Goal: Find specific page/section: Find specific page/section

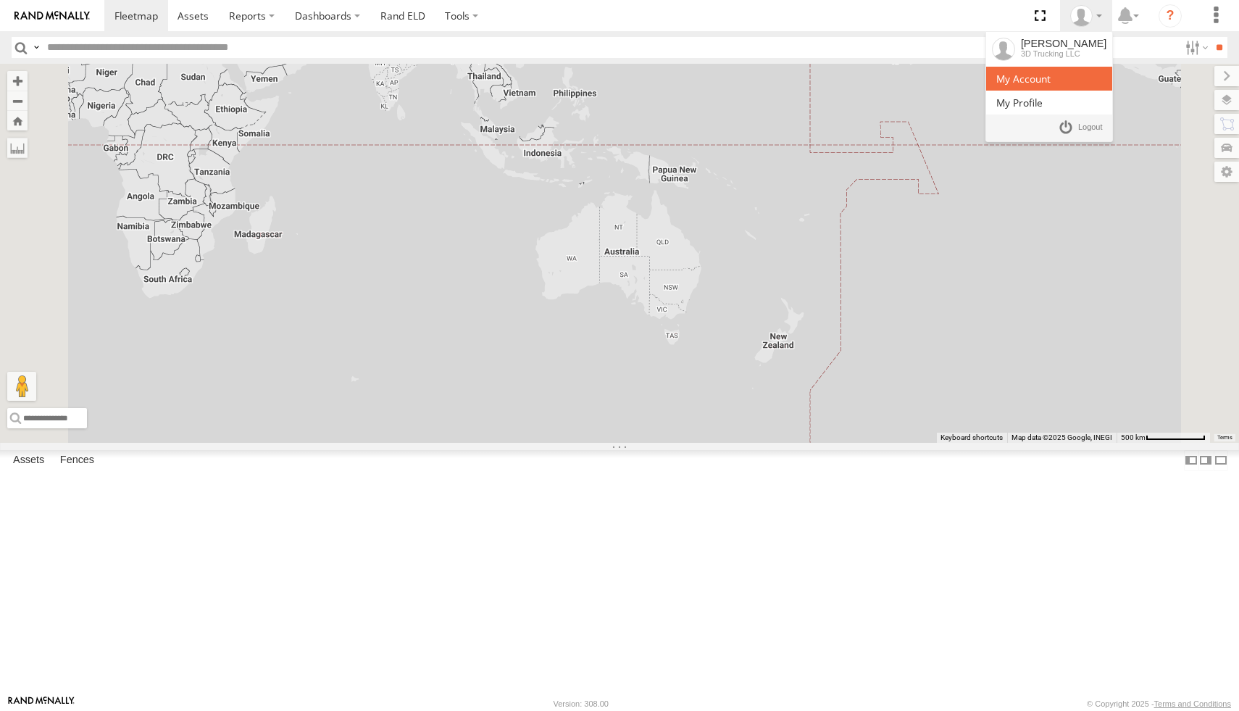
click at [1051, 81] on span at bounding box center [1024, 79] width 54 height 14
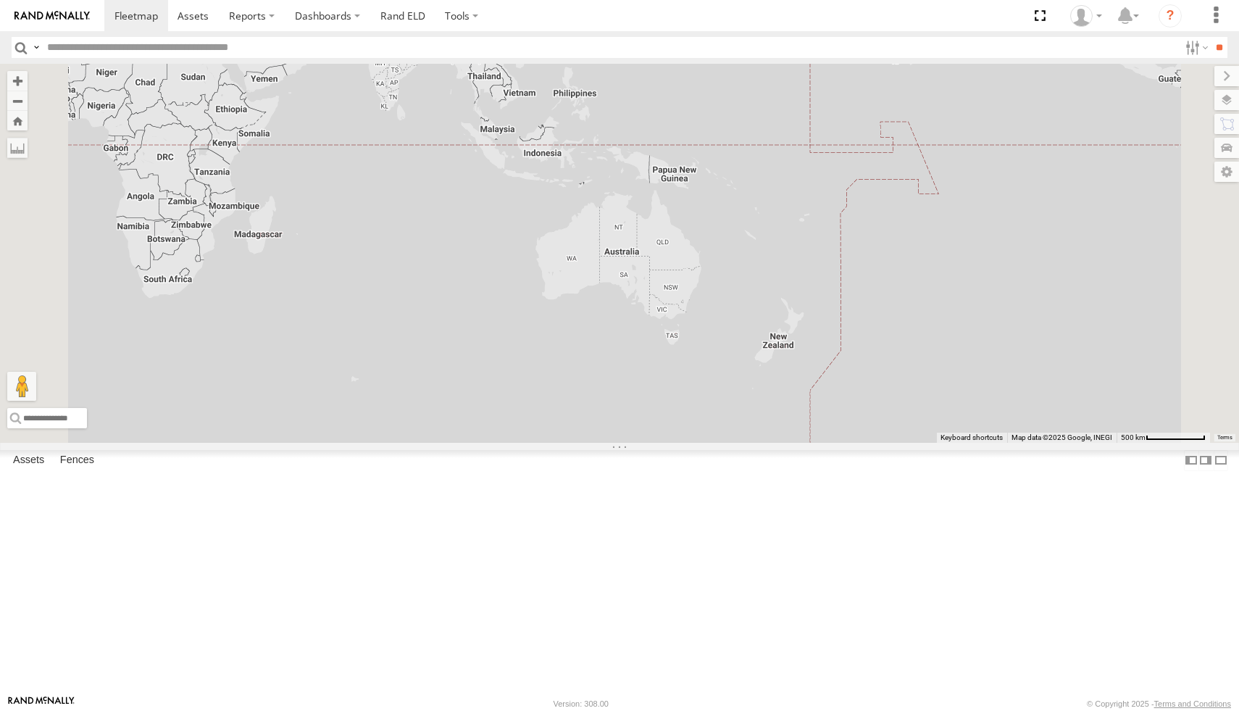
click at [0, 0] on div "All Assets" at bounding box center [0, 0] width 0 height 0
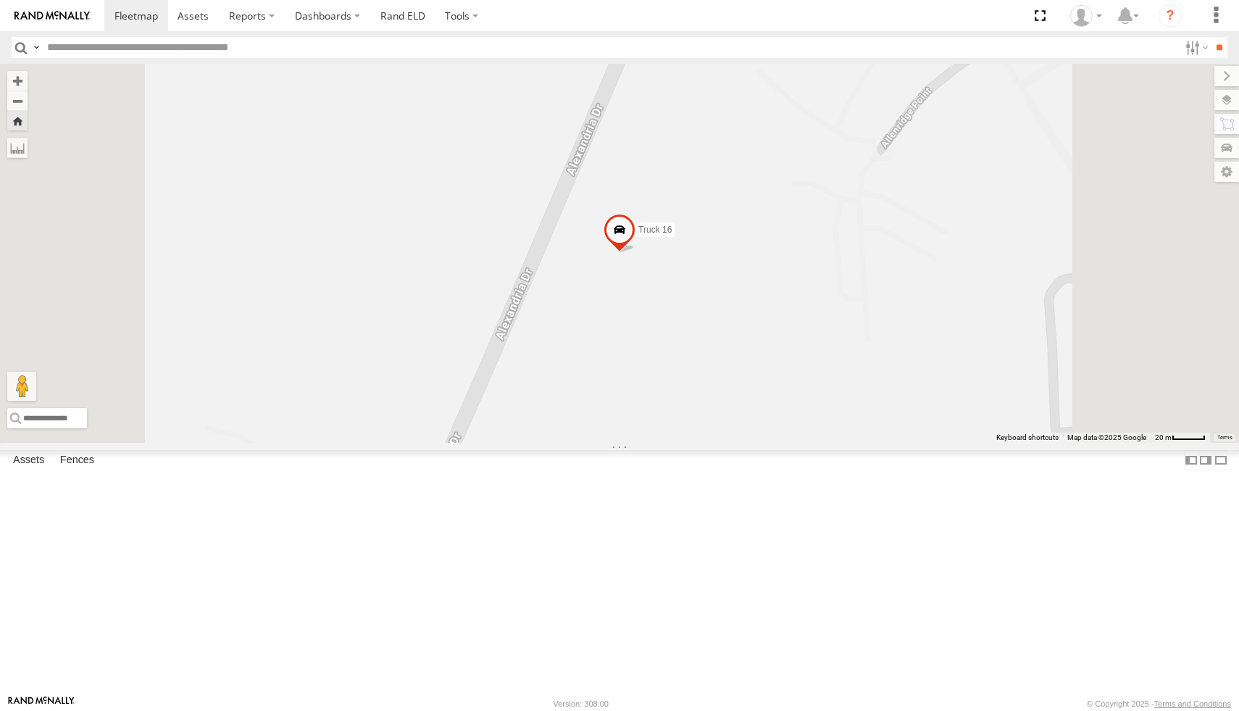
click at [0, 0] on span at bounding box center [0, 0] width 0 height 0
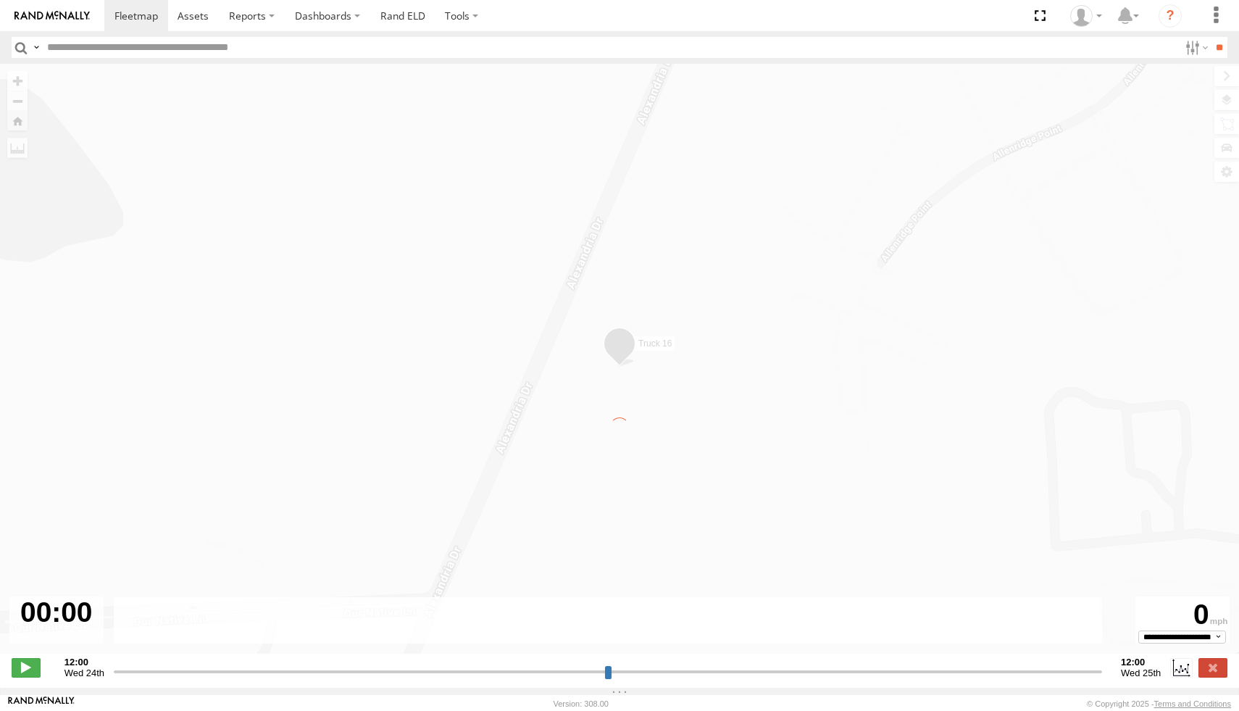
type input "**********"
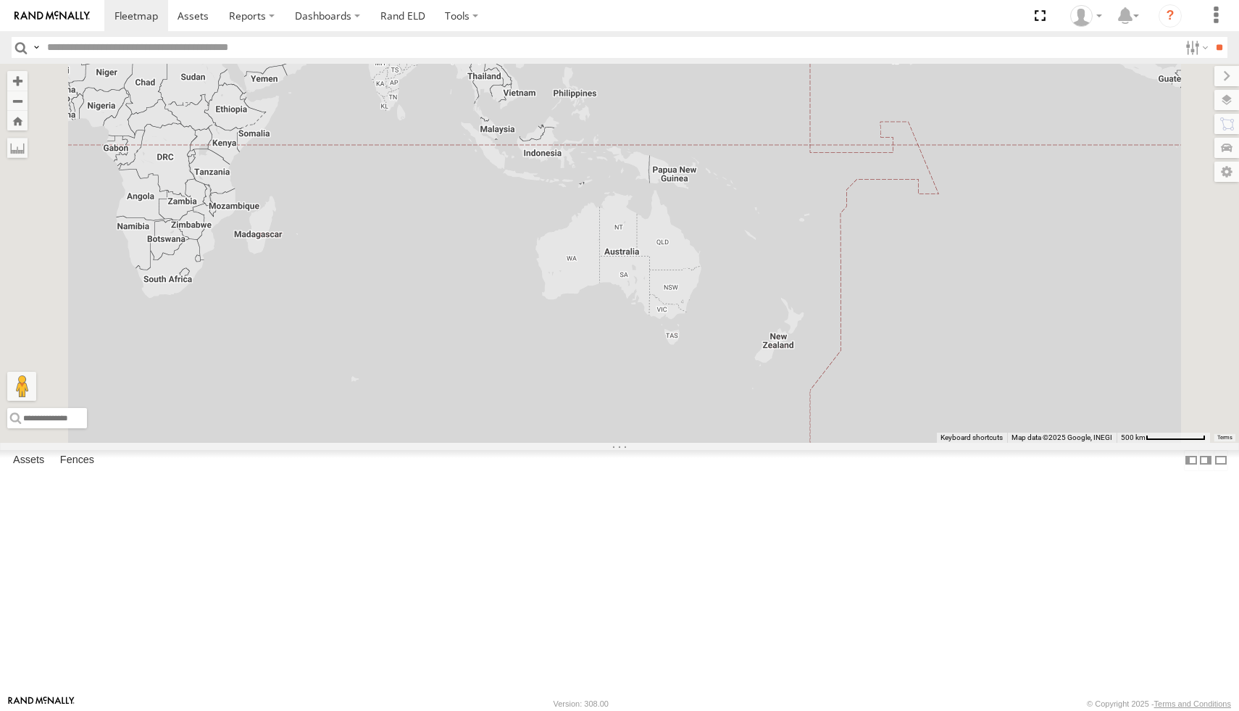
click at [0, 0] on div "Truck 16" at bounding box center [0, 0] width 0 height 0
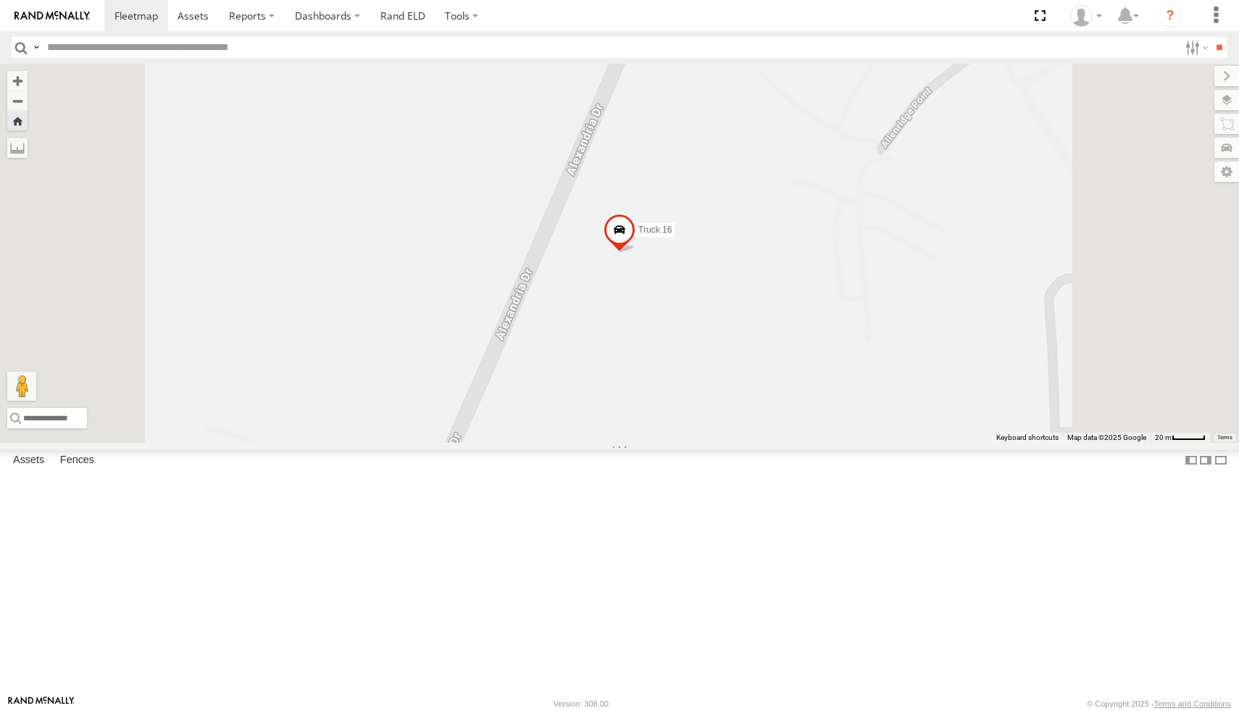
click at [0, 0] on span at bounding box center [0, 0] width 0 height 0
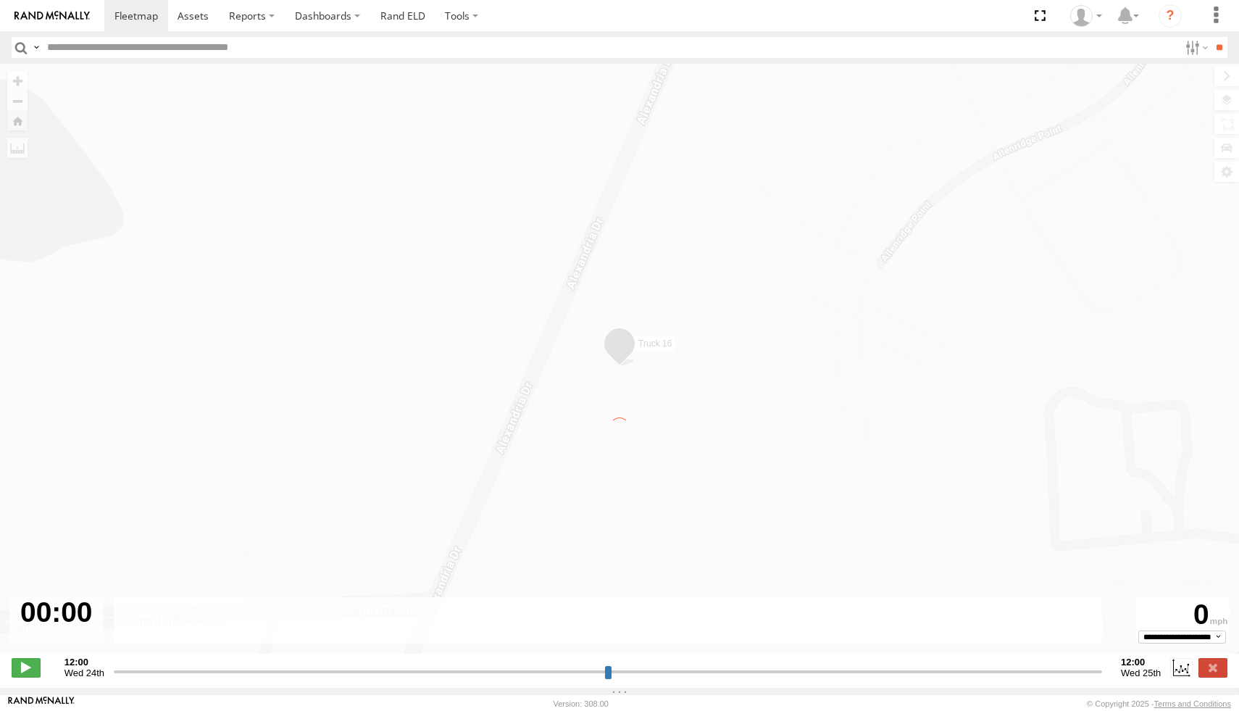
type input "**********"
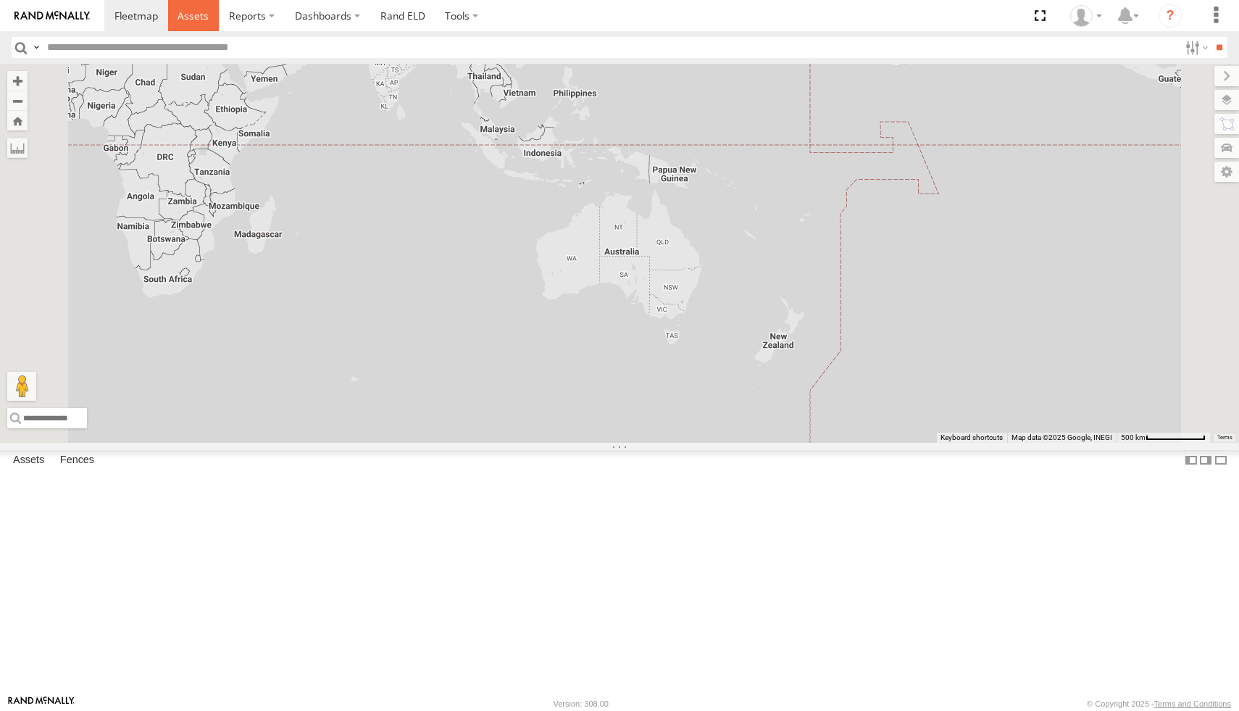
click at [199, 22] on link at bounding box center [193, 15] width 51 height 31
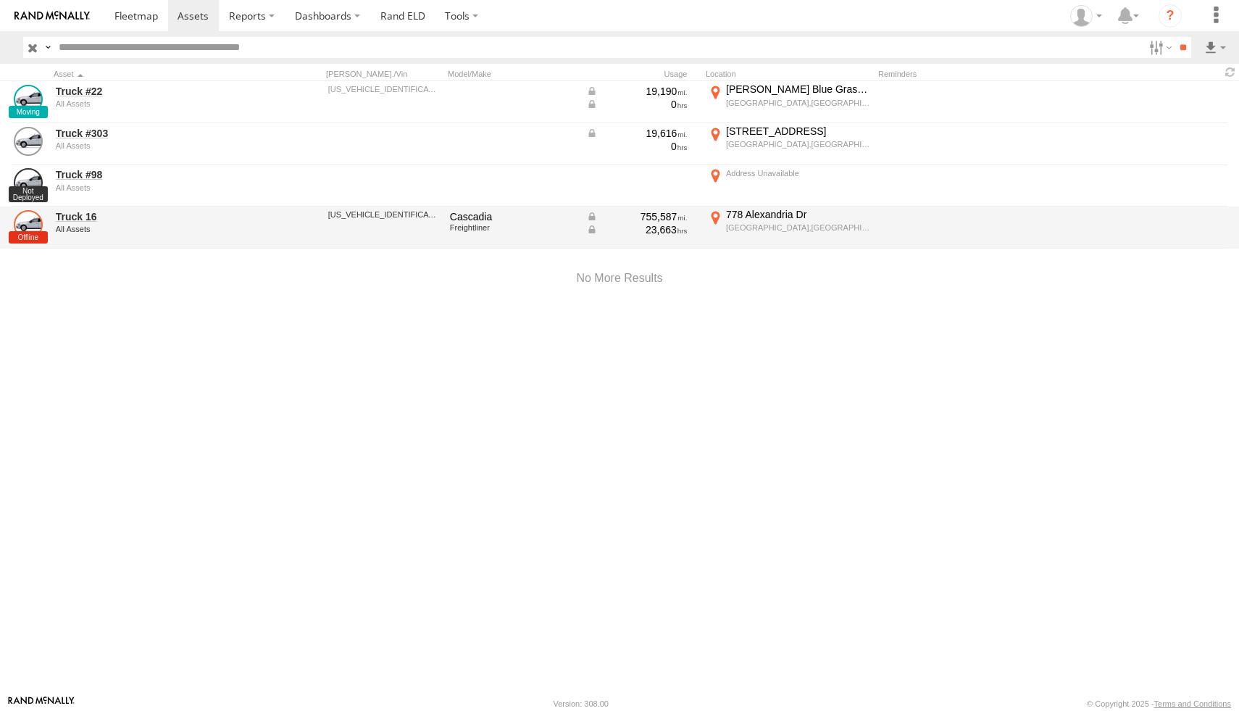
click at [28, 233] on link at bounding box center [28, 224] width 29 height 29
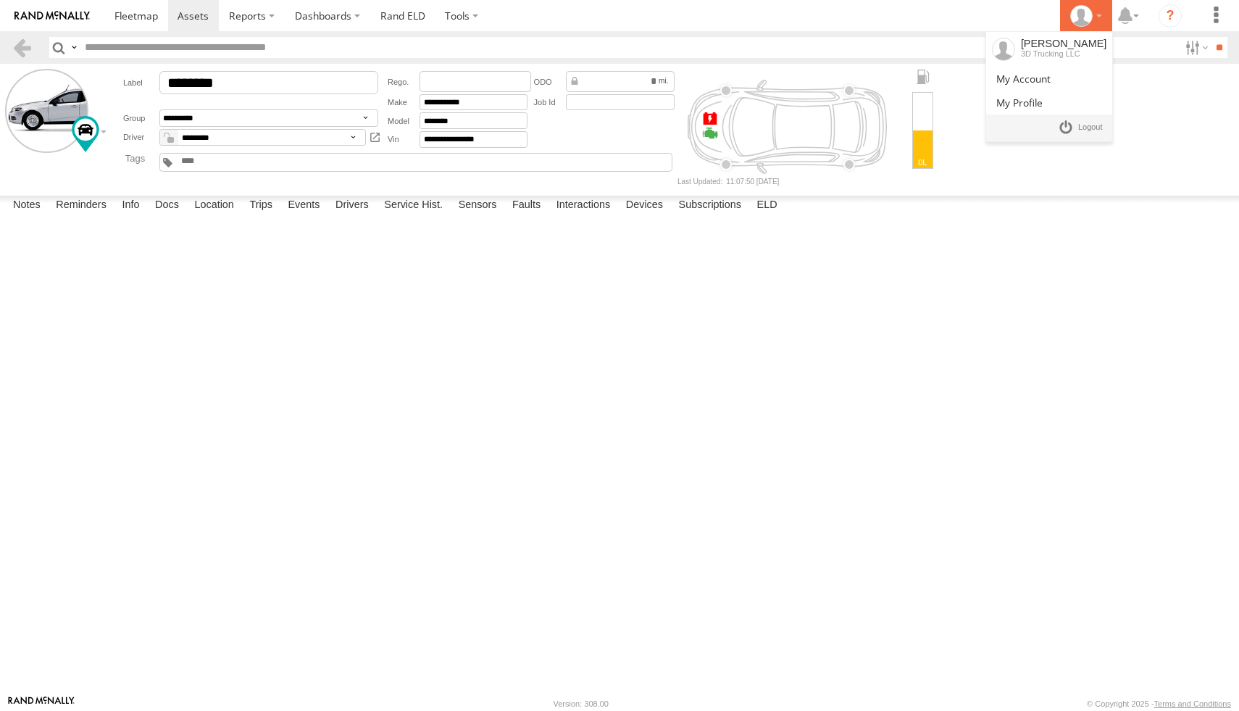
click at [1094, 25] on div at bounding box center [1086, 16] width 42 height 22
click at [1051, 82] on span at bounding box center [1024, 79] width 54 height 14
